Goal: Download file/media

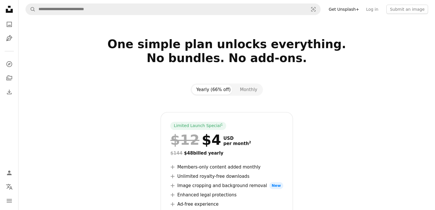
click at [11, 8] on icon "Unsplash logo Unsplash Home" at bounding box center [9, 9] width 12 height 12
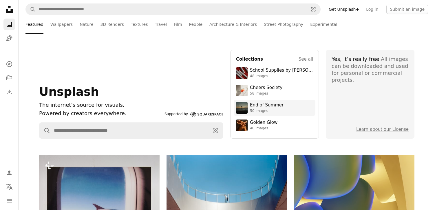
click at [240, 108] on img at bounding box center [242, 108] width 12 height 12
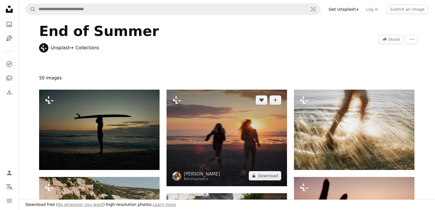
scroll to position [58, 0]
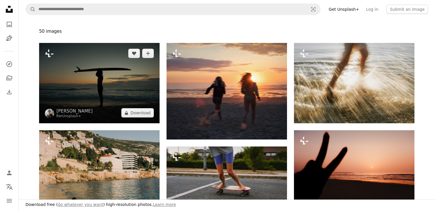
click at [101, 89] on img at bounding box center [99, 83] width 120 height 80
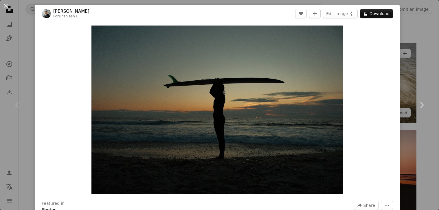
click at [399, 55] on div "An X shape Chevron left Chevron right [PERSON_NAME] For Unsplash+ A heart A plu…" at bounding box center [219, 105] width 439 height 210
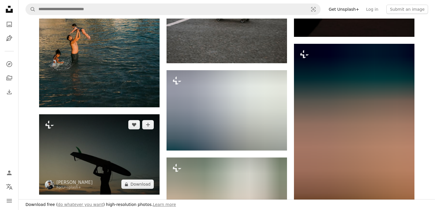
scroll to position [232, 0]
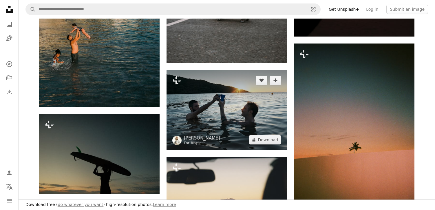
click at [214, 107] on img at bounding box center [226, 110] width 120 height 80
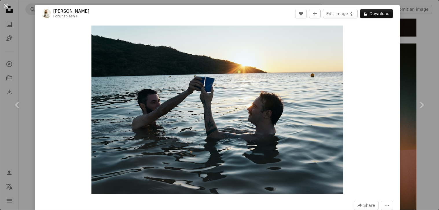
click at [409, 57] on div "An X shape Chevron left Chevron right [PERSON_NAME] For Unsplash+ A heart A plu…" at bounding box center [219, 105] width 439 height 210
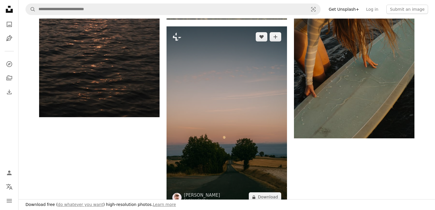
scroll to position [955, 0]
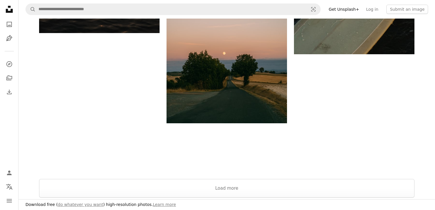
click at [11, 5] on icon "Unsplash logo Unsplash Home" at bounding box center [9, 9] width 12 height 12
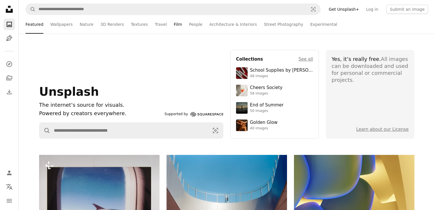
click at [174, 24] on link "Film" at bounding box center [178, 24] width 8 height 19
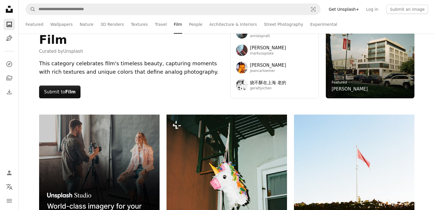
scroll to position [29, 0]
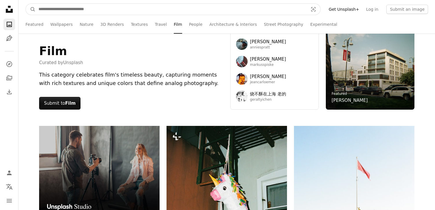
click at [68, 12] on input "Find visuals sitewide" at bounding box center [171, 9] width 271 height 11
type input "*****"
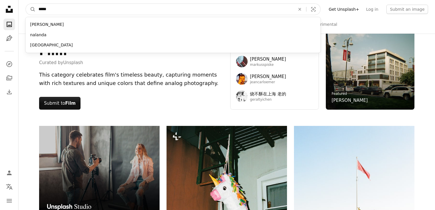
click button "A magnifying glass" at bounding box center [31, 9] width 10 height 11
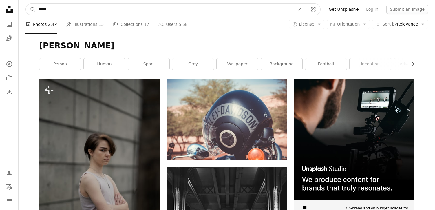
drag, startPoint x: 51, startPoint y: 8, endPoint x: -36, endPoint y: 13, distance: 87.6
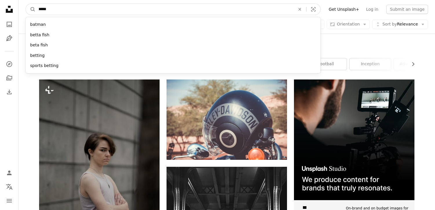
type input "******"
click button "A magnifying glass" at bounding box center [31, 9] width 10 height 11
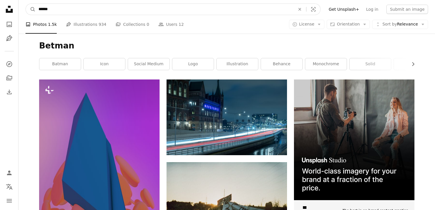
click at [43, 10] on input "******" at bounding box center [165, 9] width 258 height 11
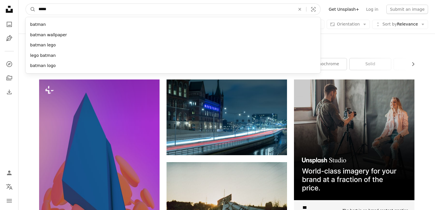
type input "******"
click button "A magnifying glass" at bounding box center [31, 9] width 10 height 11
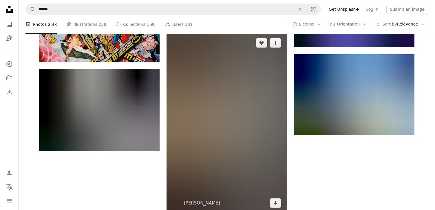
scroll to position [868, 0]
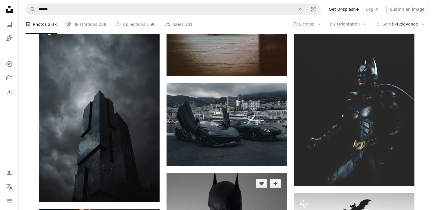
scroll to position [926, 0]
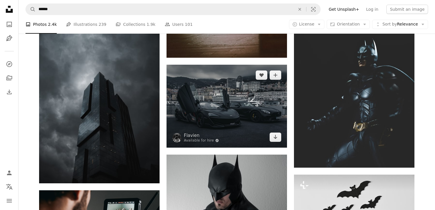
click at [227, 109] on img at bounding box center [226, 106] width 120 height 83
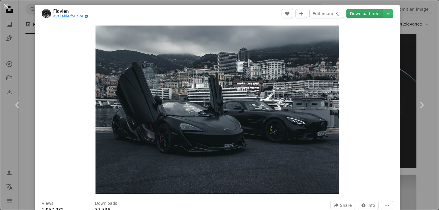
click at [357, 15] on link "Download free" at bounding box center [364, 13] width 36 height 9
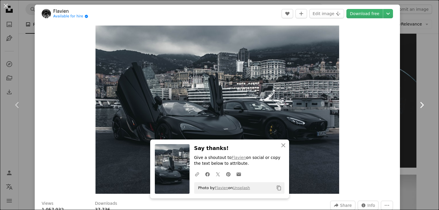
click at [404, 101] on link "Chevron right" at bounding box center [421, 105] width 35 height 56
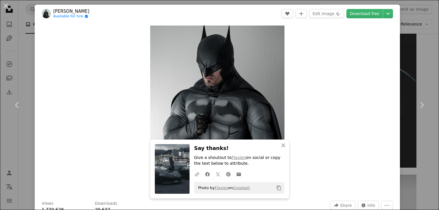
click at [411, 60] on div "An X shape Chevron left Chevron right [PERSON_NAME] Available for hire A checkm…" at bounding box center [219, 105] width 439 height 210
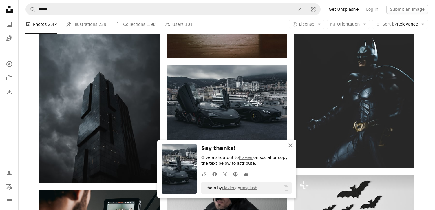
click at [288, 146] on icon "An X shape" at bounding box center [290, 145] width 7 height 7
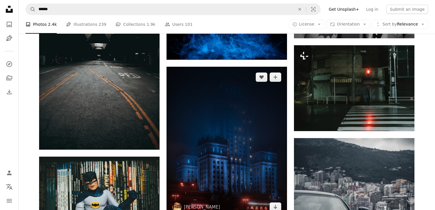
scroll to position [1650, 0]
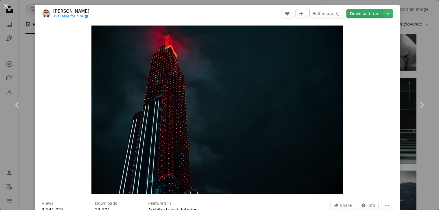
click at [356, 12] on link "Download free" at bounding box center [364, 13] width 36 height 9
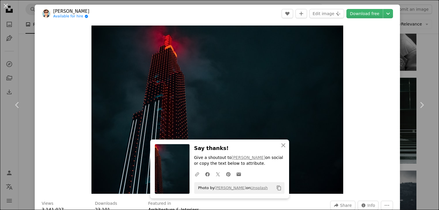
click at [429, 50] on div "An X shape Chevron left Chevron right Constant [PERSON_NAME] Available for hire…" at bounding box center [219, 105] width 439 height 210
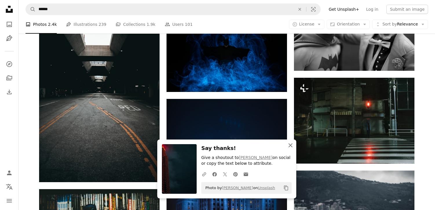
click at [289, 143] on icon "An X shape" at bounding box center [290, 145] width 7 height 7
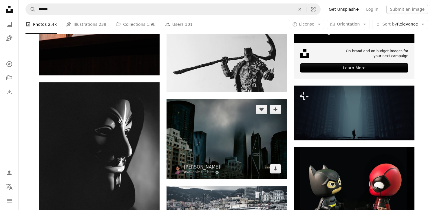
scroll to position [2142, 0]
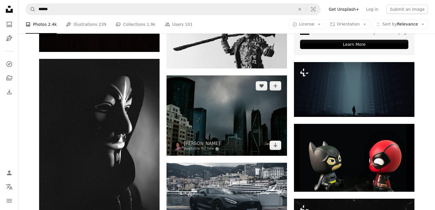
click at [226, 124] on img at bounding box center [226, 115] width 120 height 80
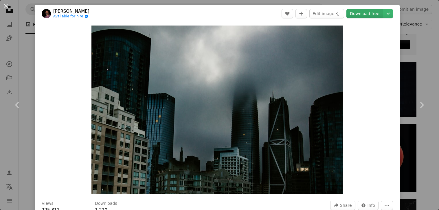
click at [354, 14] on link "Download free" at bounding box center [364, 13] width 36 height 9
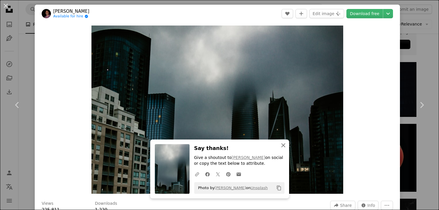
click at [280, 145] on icon "An X shape" at bounding box center [283, 145] width 7 height 7
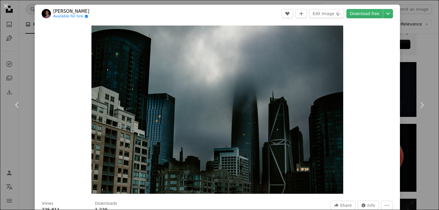
click at [414, 61] on div "An X shape Chevron left Chevron right [PERSON_NAME] Available for hire A checkm…" at bounding box center [219, 105] width 439 height 210
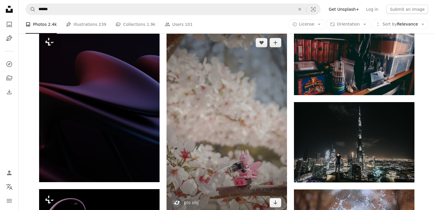
scroll to position [8945, 0]
